Goal: Information Seeking & Learning: Learn about a topic

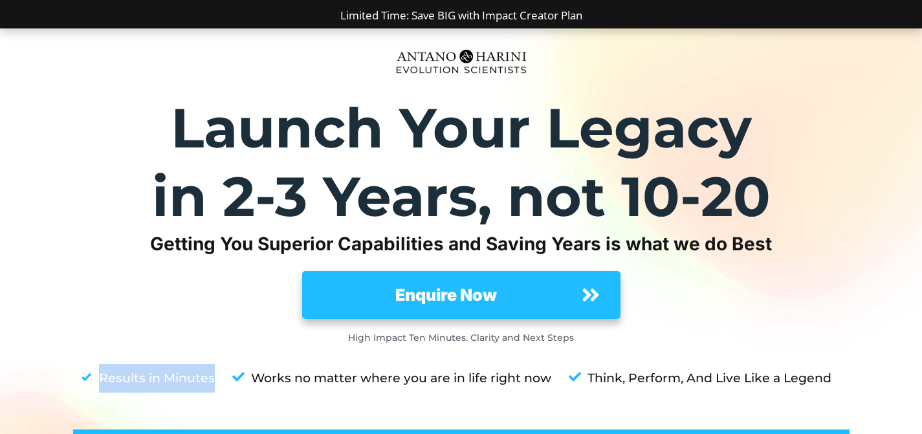
drag, startPoint x: 216, startPoint y: 376, endPoint x: 100, endPoint y: 383, distance: 116.7
click at [100, 383] on div "Results in Minutes Works no matter where you are in life right now Think, Perfo…" at bounding box center [456, 384] width 787 height 79
copy div "Results in Minutes"
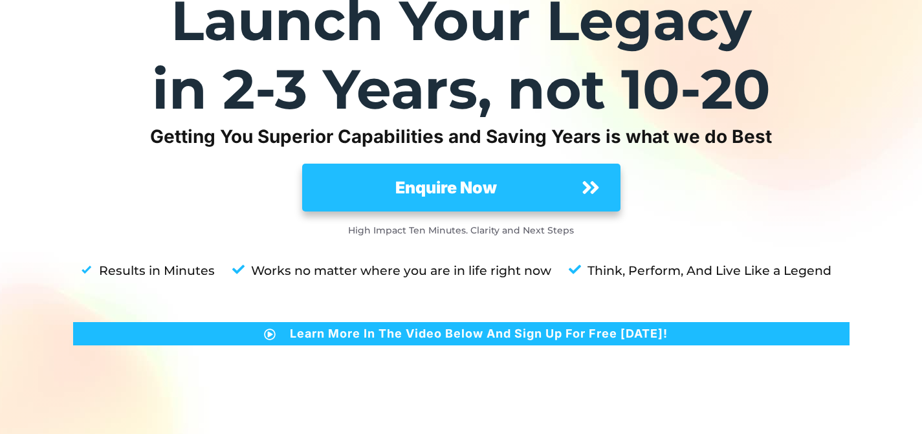
scroll to position [109, 0]
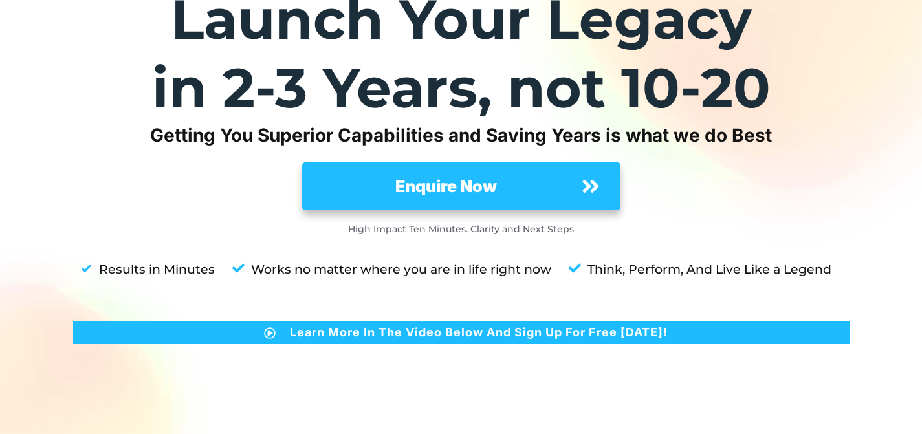
click at [768, 201] on div "Launch Your Legacy in 2-3 Years, not 10-20 Getting You Superior Capabilities an…" at bounding box center [461, 389] width 777 height 809
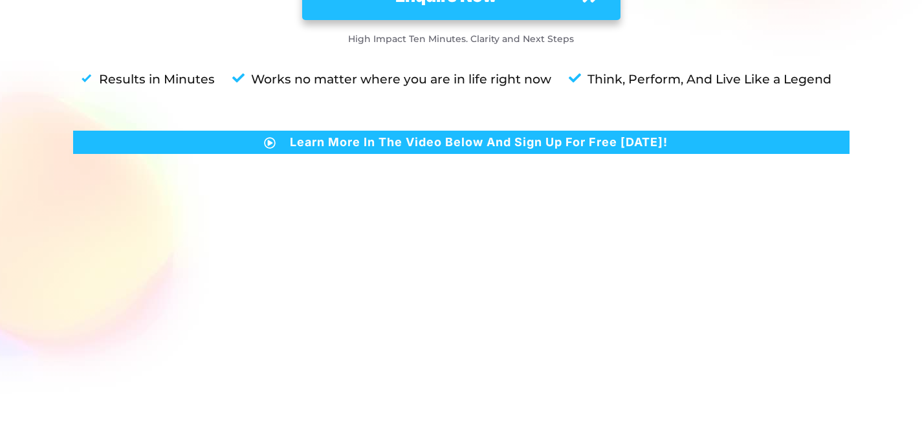
scroll to position [298, 0]
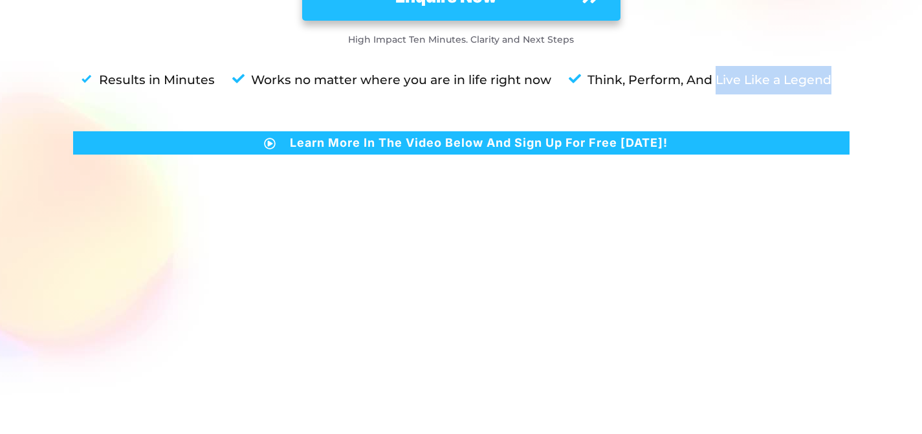
drag, startPoint x: 837, startPoint y: 76, endPoint x: 715, endPoint y: 87, distance: 122.8
click at [715, 87] on li "Think, Perform, And Live Like a Legend" at bounding box center [706, 86] width 286 height 40
copy strong "Live Like a Legend"
click at [883, 192] on div at bounding box center [461, 167] width 922 height 875
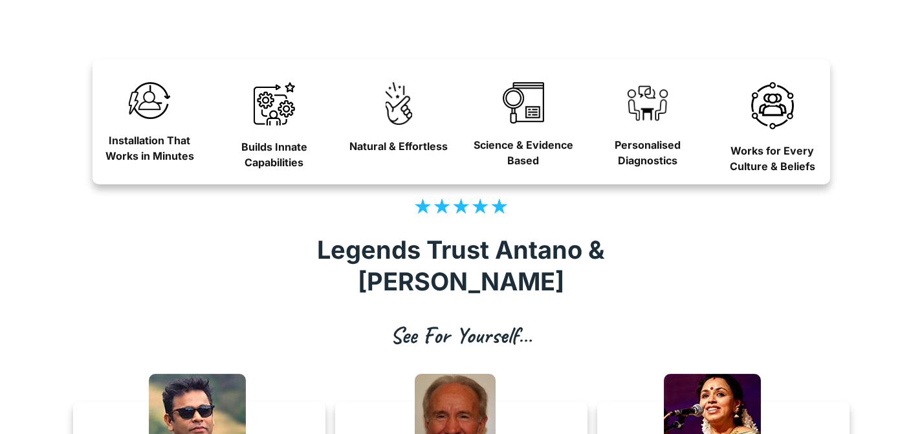
scroll to position [859, 0]
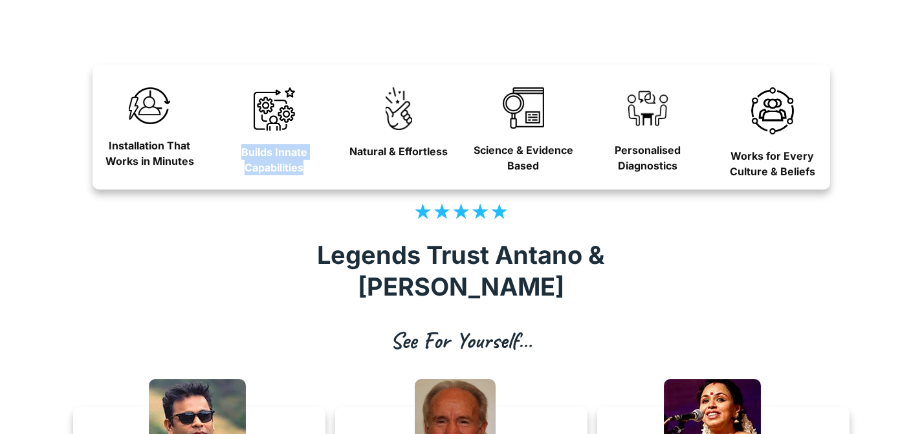
drag, startPoint x: 238, startPoint y: 149, endPoint x: 315, endPoint y: 171, distance: 79.5
click at [315, 171] on p "Builds Innate Capabilities" at bounding box center [274, 159] width 107 height 31
copy strong "Builds Innate Capabilities"
click at [411, 153] on strong "Natural & Effortless" at bounding box center [399, 151] width 98 height 13
click at [411, 152] on strong "Natural & Effortless" at bounding box center [399, 151] width 98 height 13
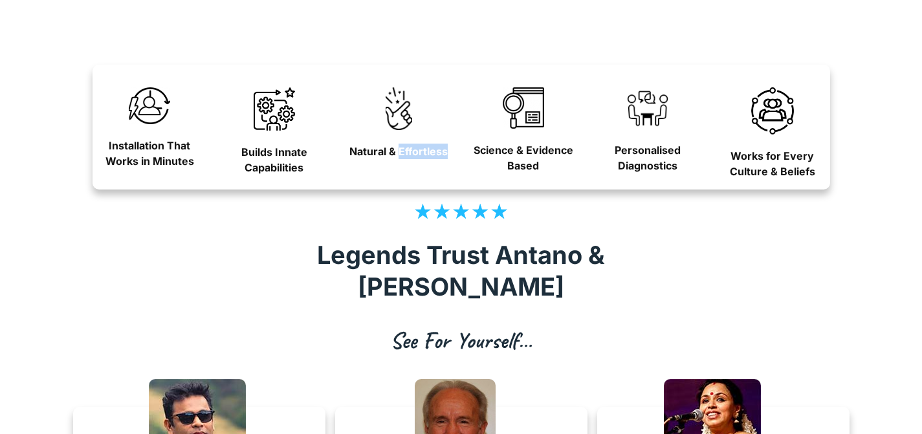
copy strong "Effortless"
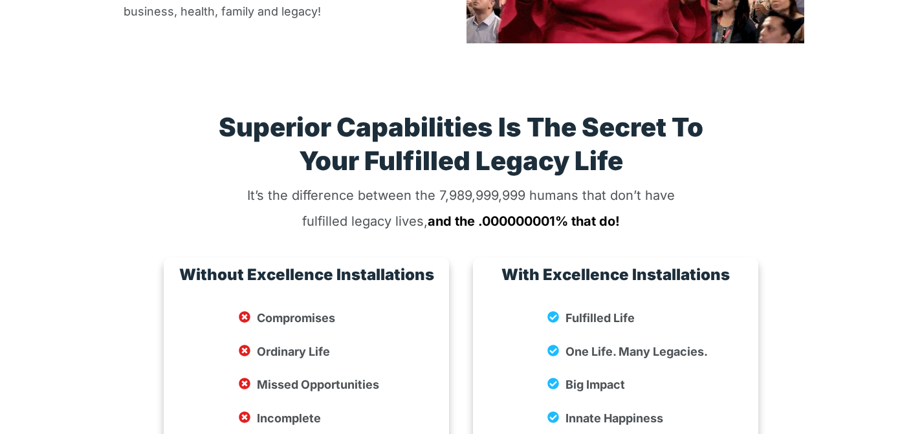
scroll to position [2144, 0]
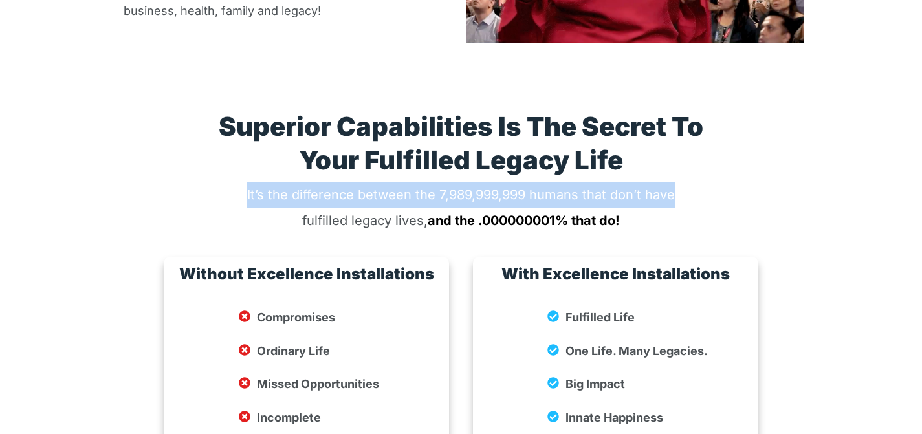
drag, startPoint x: 235, startPoint y: 139, endPoint x: 681, endPoint y: 137, distance: 446.0
click at [681, 137] on div "So, Why Excellence Installations? Let’s face it — Compromising certain areas of…" at bounding box center [461, 231] width 701 height 998
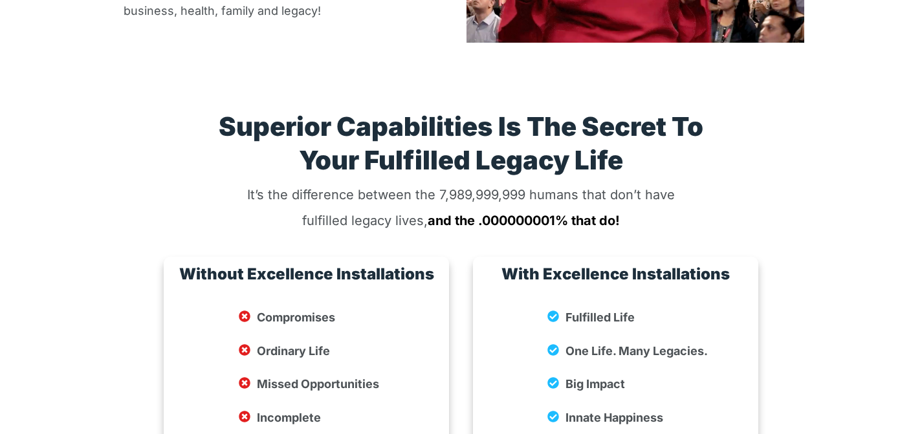
click at [677, 181] on div "It’s the difference between the 7,989,999,999 humans that don’t have fulfilled …" at bounding box center [461, 207] width 441 height 53
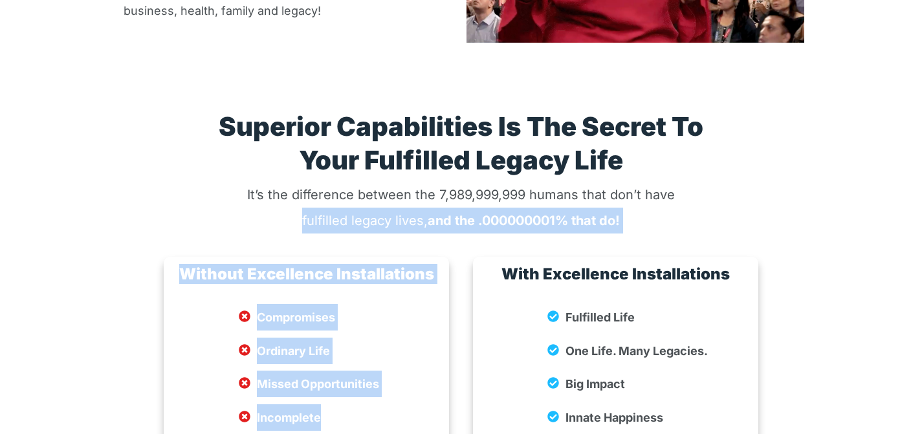
drag, startPoint x: 322, startPoint y: 168, endPoint x: 665, endPoint y: 185, distance: 343.5
click at [665, 185] on div "So, Why Excellence Installations? Let’s face it — Compromising certain areas of…" at bounding box center [461, 231] width 701 height 998
click at [678, 183] on div "So, Why Excellence Installations? Let’s face it — Compromising certain areas of…" at bounding box center [461, 231] width 701 height 998
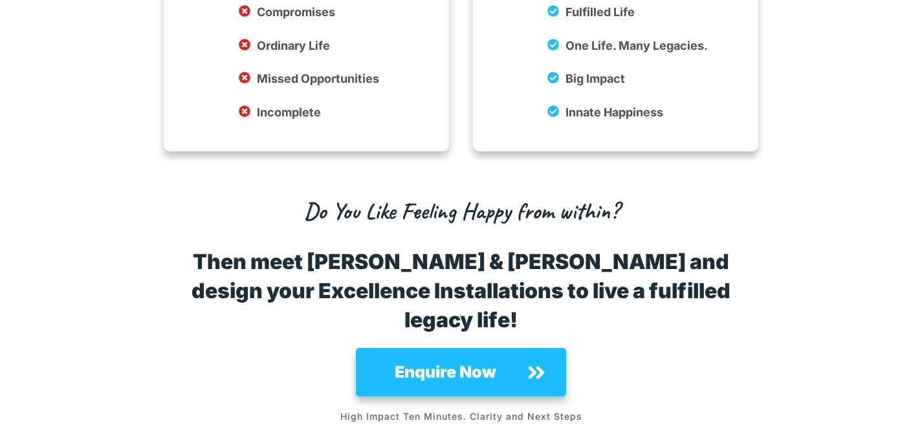
scroll to position [2450, 0]
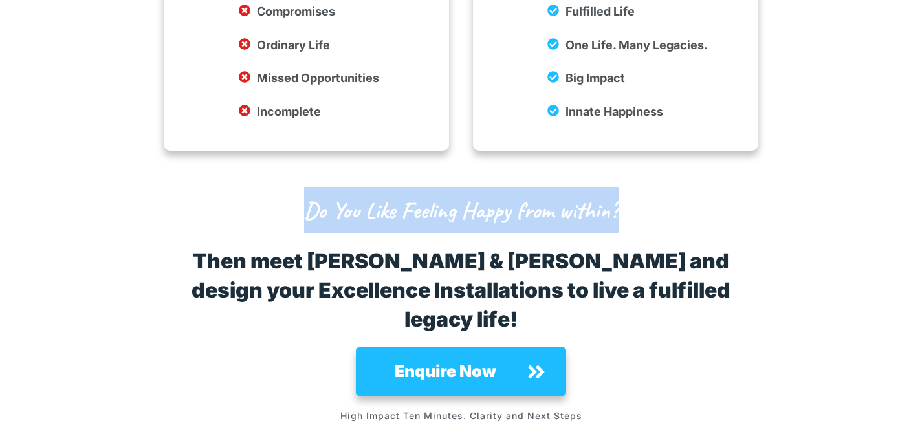
drag, startPoint x: 300, startPoint y: 162, endPoint x: 671, endPoint y: 173, distance: 371.1
click at [671, 186] on div "Do You Like Feeling Happy from within?" at bounding box center [461, 216] width 421 height 60
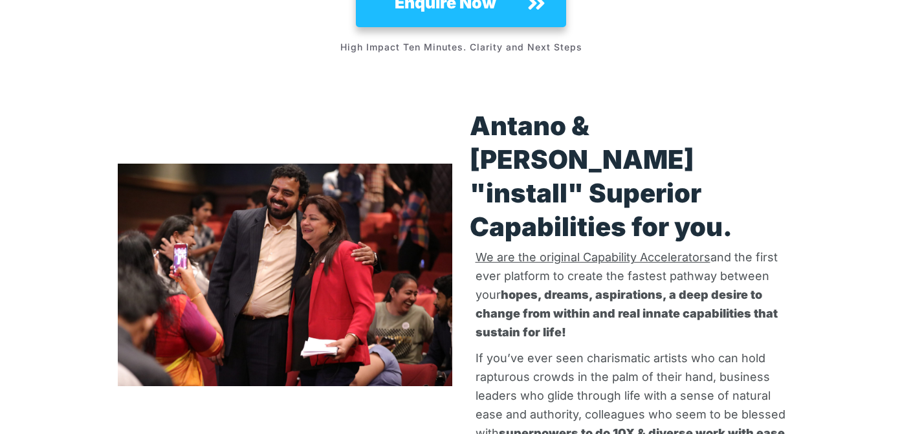
scroll to position [2820, 0]
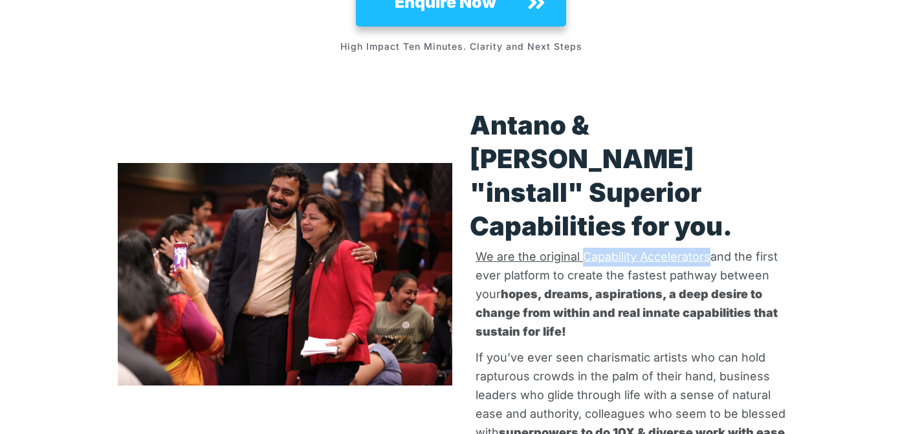
drag, startPoint x: 711, startPoint y: 137, endPoint x: 583, endPoint y: 136, distance: 128.2
click at [583, 248] on p "We are the original Capability Accelerators and the first ever platform to crea…" at bounding box center [637, 294] width 323 height 93
copy span "Capability Accelerators"
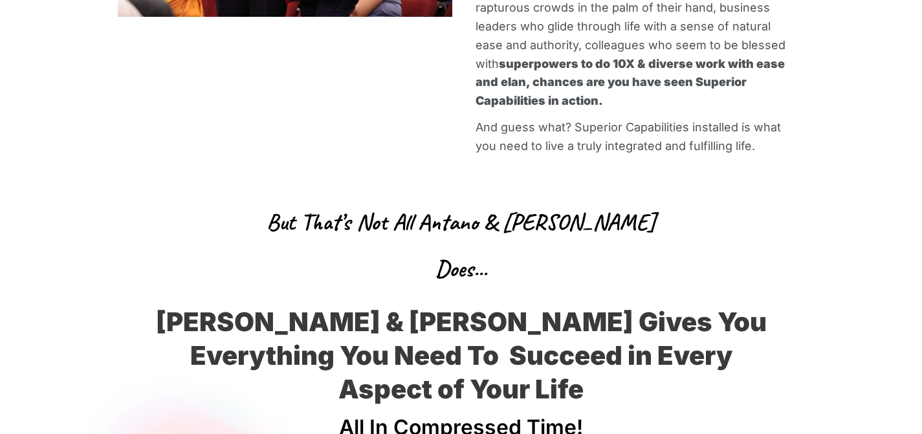
scroll to position [3190, 0]
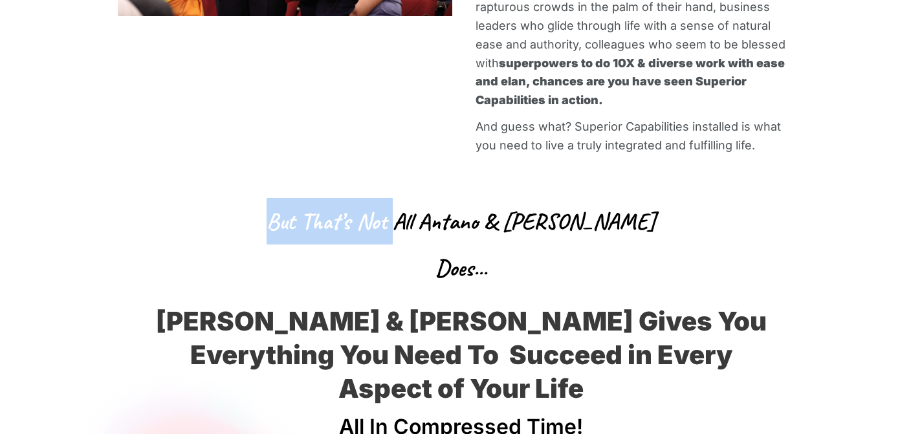
drag, startPoint x: 271, startPoint y: 89, endPoint x: 636, endPoint y: 82, distance: 365.8
click at [612, 198] on p "But That’s Not All Antano & [PERSON_NAME] Does..." at bounding box center [461, 244] width 419 height 93
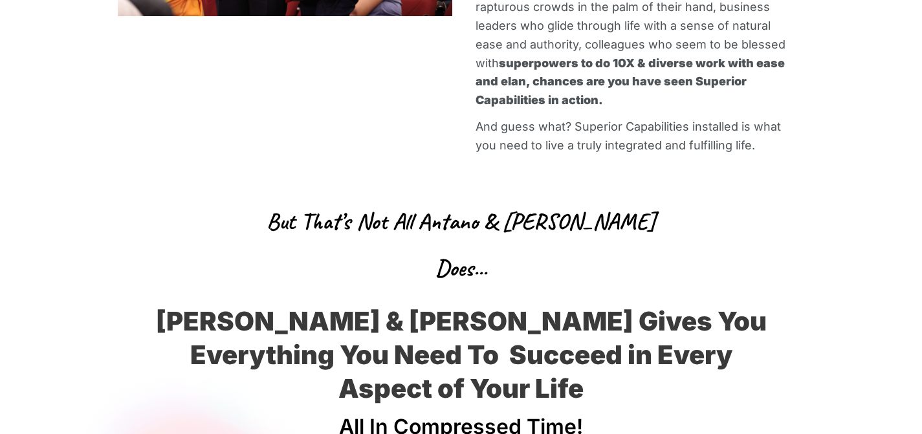
click at [664, 198] on p "But That’s Not All Antano & [PERSON_NAME] Does..." at bounding box center [461, 244] width 419 height 93
click at [684, 102] on div "Antano & [PERSON_NAME] "install" Superior Capabilities for you. We are the orig…" at bounding box center [461, 104] width 701 height 765
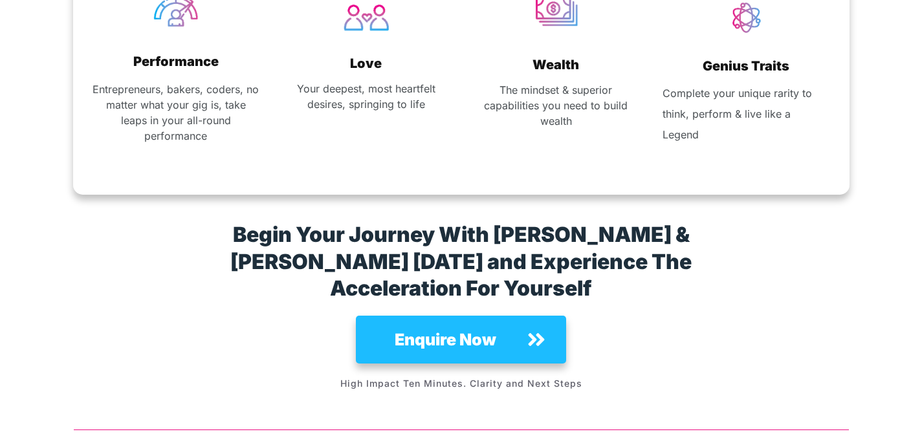
scroll to position [7928, 0]
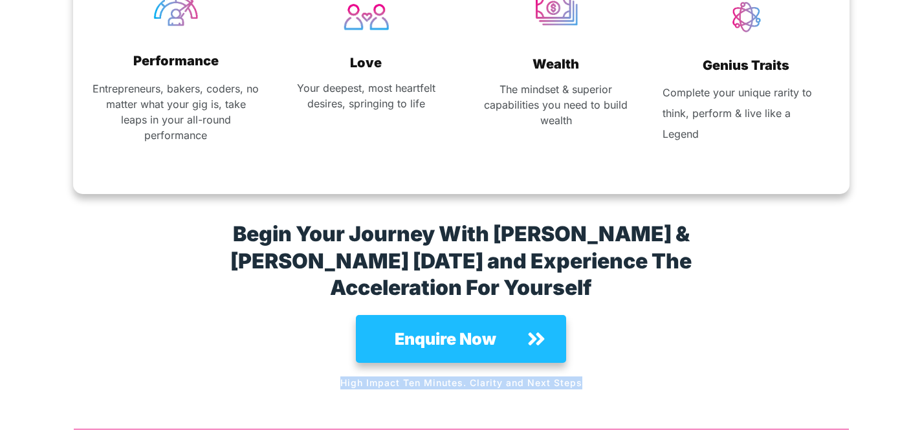
drag, startPoint x: 328, startPoint y: 141, endPoint x: 592, endPoint y: 137, distance: 264.2
click at [592, 377] on p "High Impact Ten Minutes. Clarity and Next Steps" at bounding box center [461, 383] width 599 height 13
click at [604, 207] on div at bounding box center [461, 305] width 727 height 196
drag, startPoint x: 595, startPoint y: 140, endPoint x: 348, endPoint y: 143, distance: 247.3
click at [348, 376] on div "High Impact Ten Minutes. Clarity and Next Steps" at bounding box center [461, 383] width 600 height 14
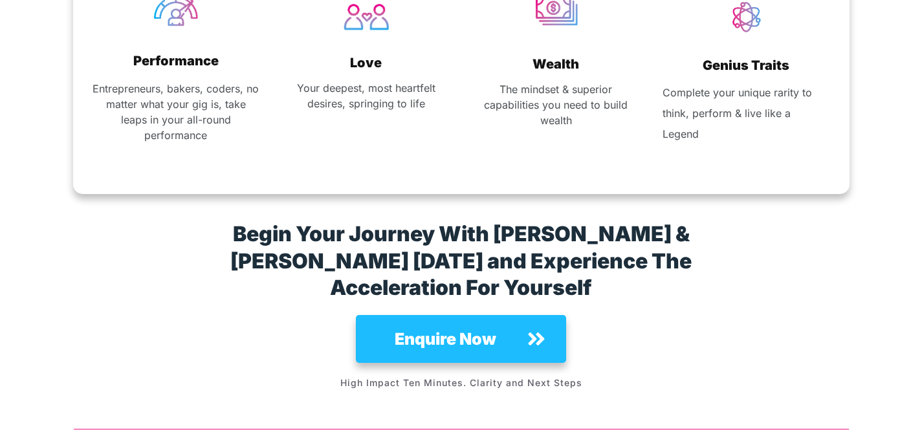
click at [471, 207] on div at bounding box center [461, 305] width 727 height 196
drag, startPoint x: 605, startPoint y: 135, endPoint x: 344, endPoint y: 143, distance: 260.4
click at [344, 376] on div "High Impact Ten Minutes. Clarity and Next Steps" at bounding box center [461, 383] width 600 height 14
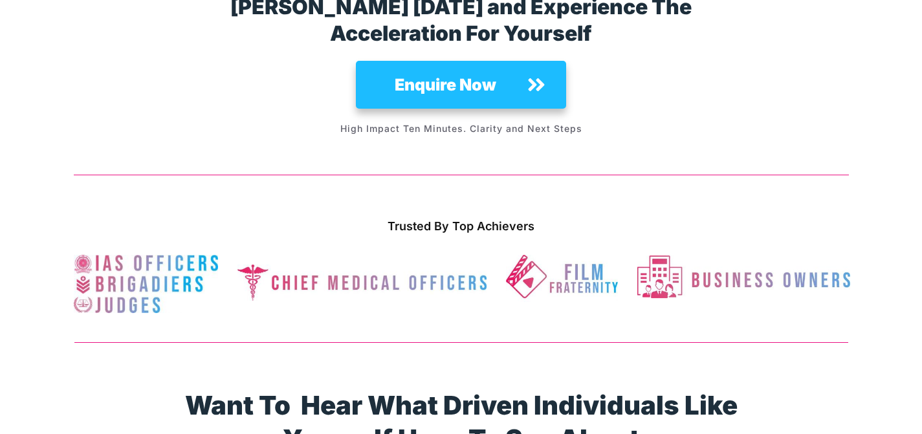
scroll to position [8184, 0]
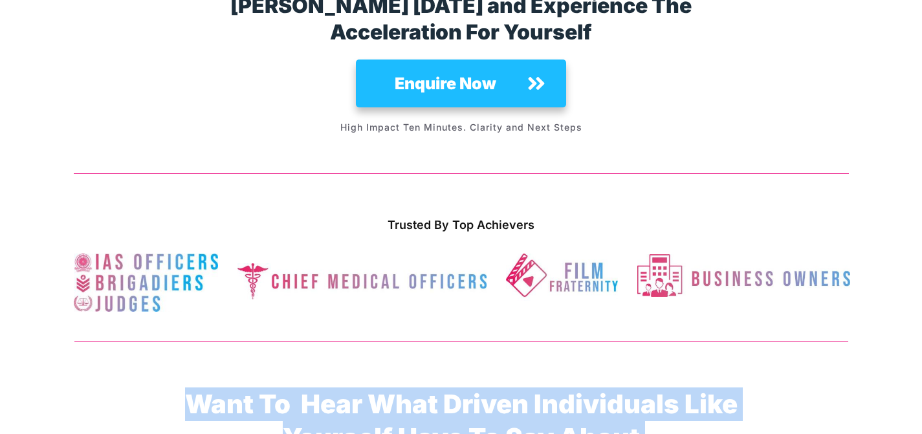
drag, startPoint x: 196, startPoint y: 162, endPoint x: 730, endPoint y: 200, distance: 536.0
click at [727, 388] on strong "Want To Hear What Driven Individuals Like Yourself Have To Say About [PERSON_NA…" at bounding box center [461, 437] width 553 height 99
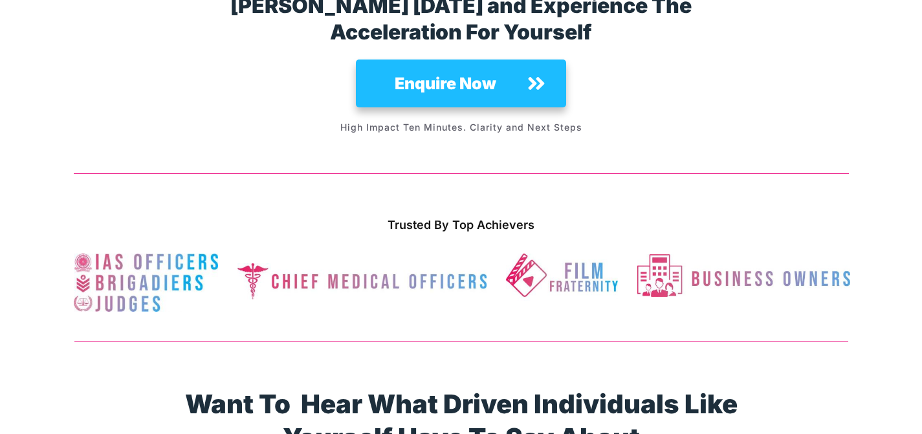
drag, startPoint x: 731, startPoint y: 205, endPoint x: 755, endPoint y: 203, distance: 24.7
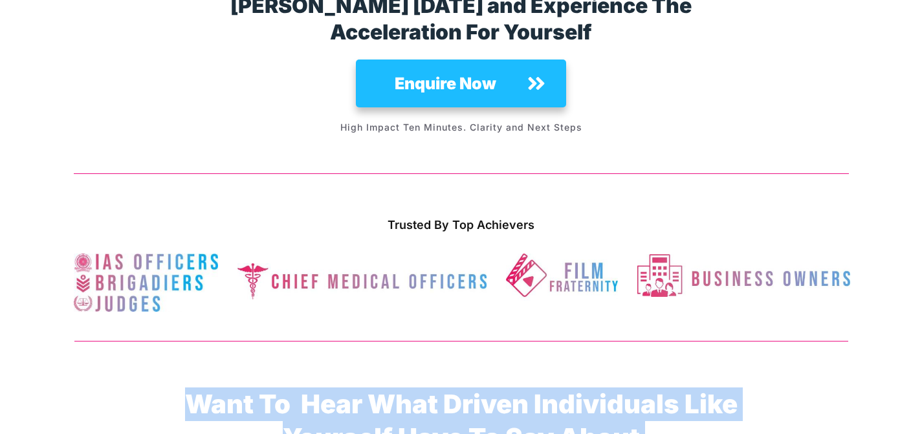
drag, startPoint x: 752, startPoint y: 196, endPoint x: 195, endPoint y: 153, distance: 559.0
click at [195, 388] on p "Want To Hear What Driven Individuals Like Yourself Have To Say About [PERSON_NA…" at bounding box center [462, 438] width 584 height 101
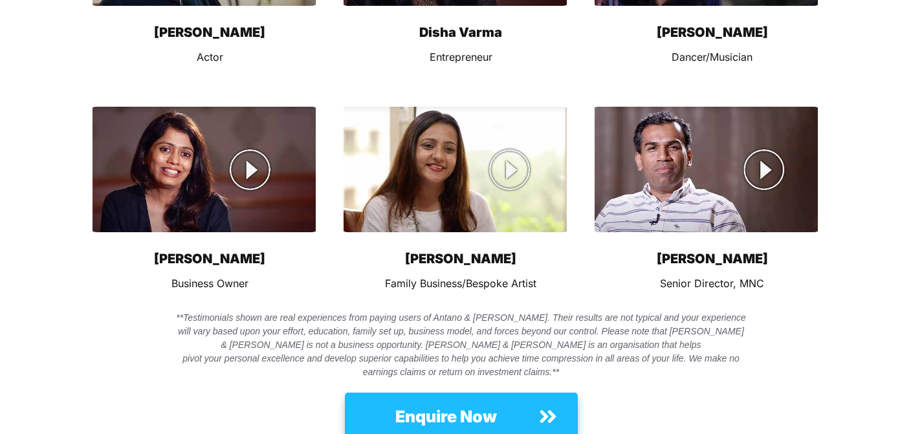
scroll to position [8890, 0]
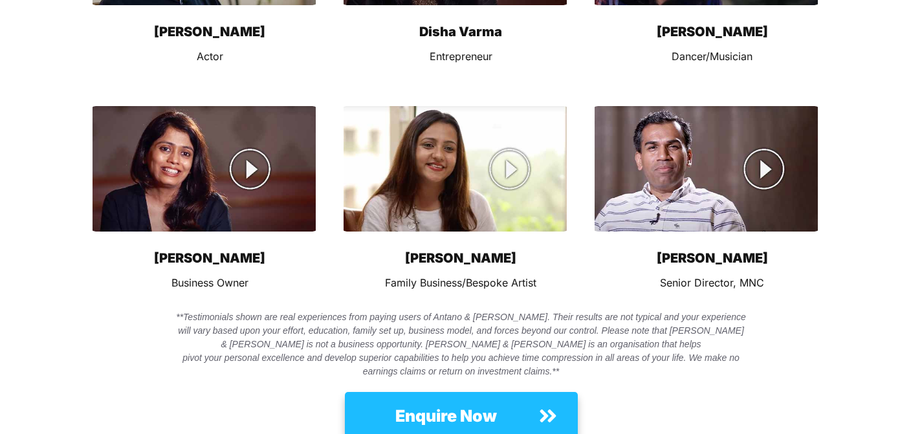
drag, startPoint x: 506, startPoint y: 306, endPoint x: 178, endPoint y: 243, distance: 333.5
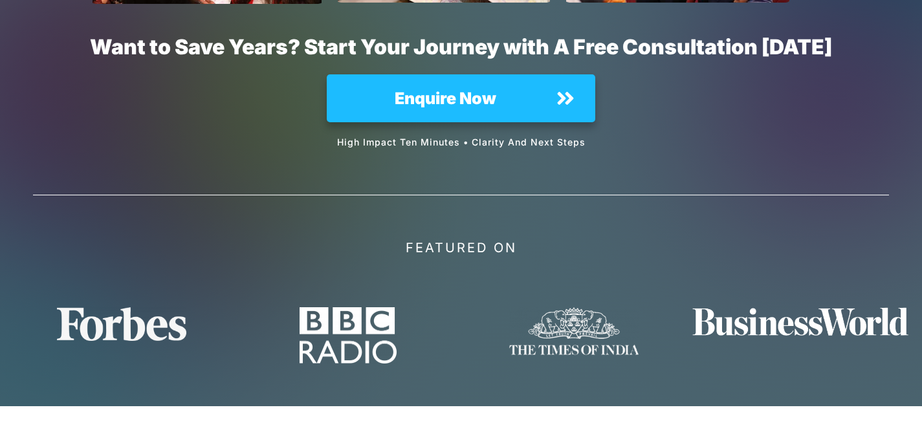
scroll to position [9735, 0]
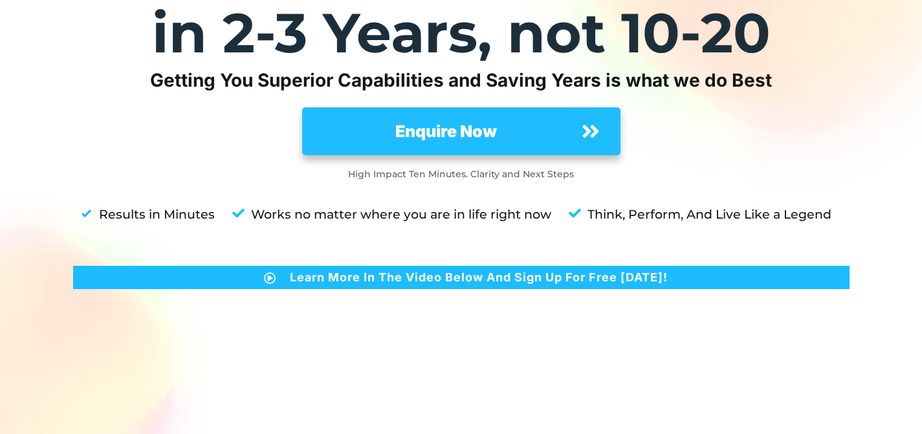
scroll to position [0, 0]
